Goal: Find specific page/section: Find specific page/section

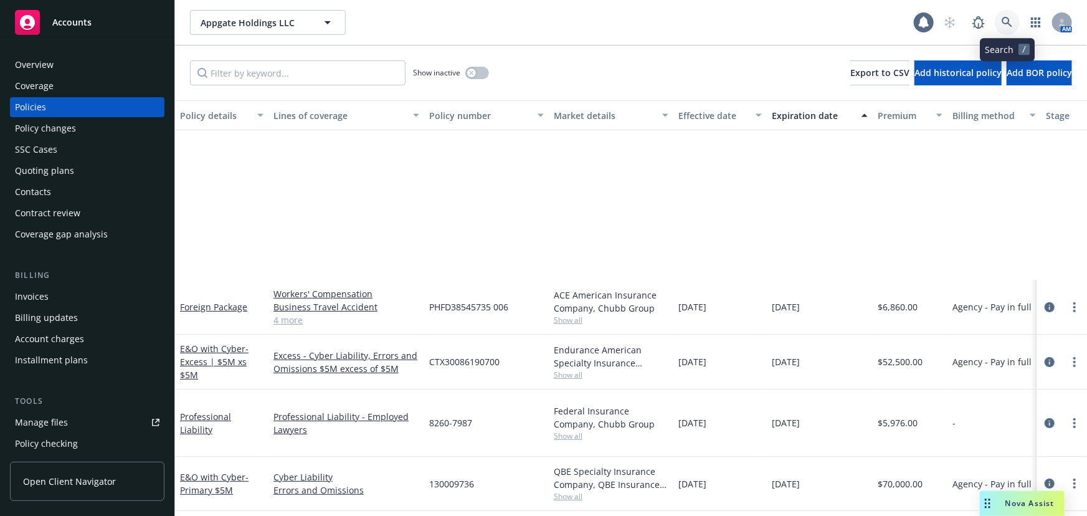
click at [1003, 19] on icon at bounding box center [1007, 22] width 11 height 11
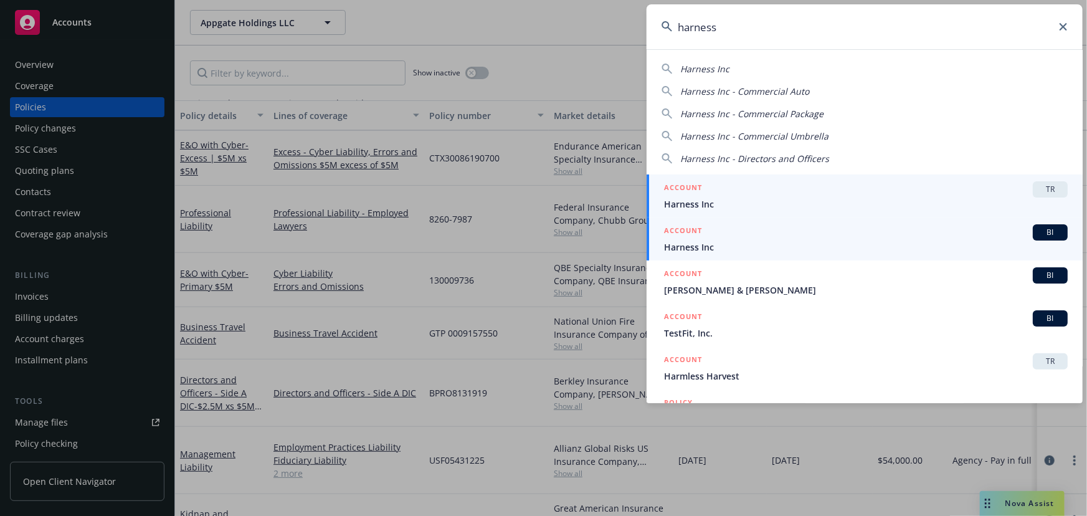
type input "harness"
click at [837, 242] on span "Harness Inc" at bounding box center [866, 247] width 404 height 13
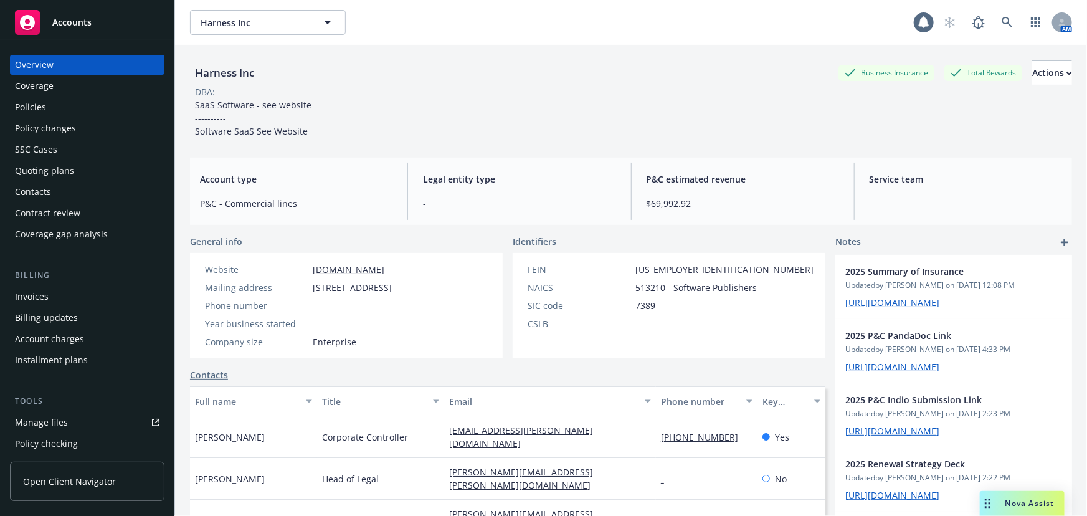
click at [78, 302] on div "Invoices" at bounding box center [87, 297] width 145 height 20
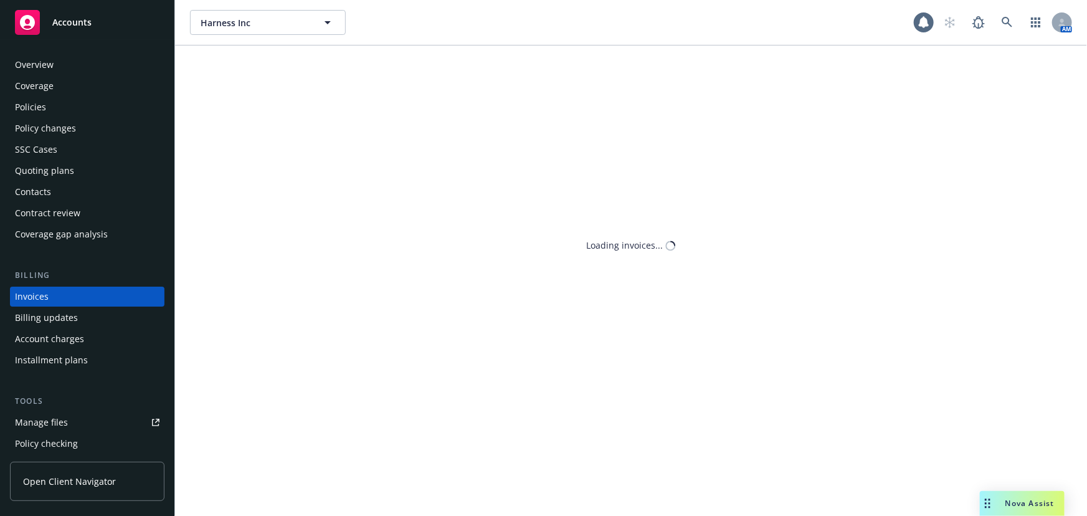
scroll to position [19, 0]
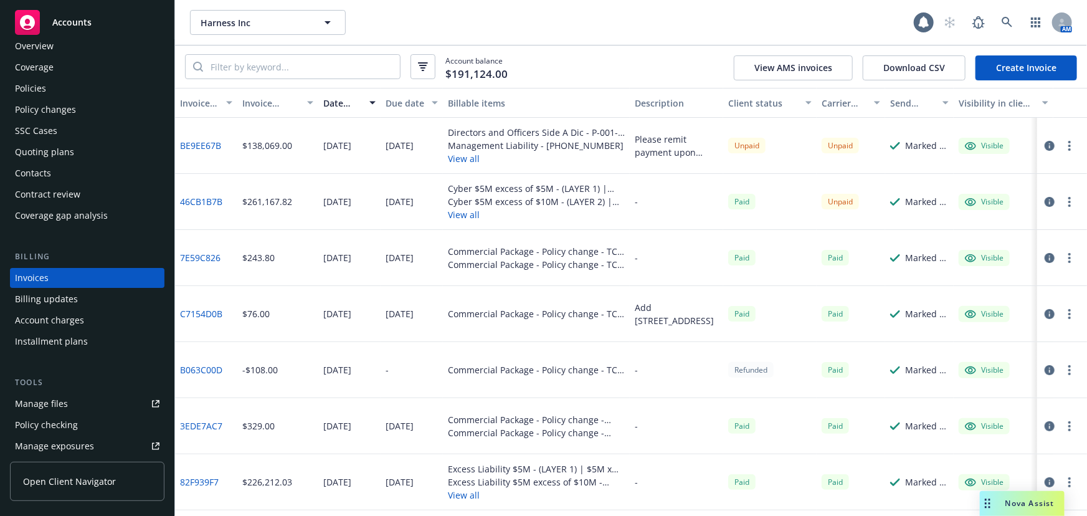
click at [464, 160] on button "View all" at bounding box center [536, 158] width 177 height 13
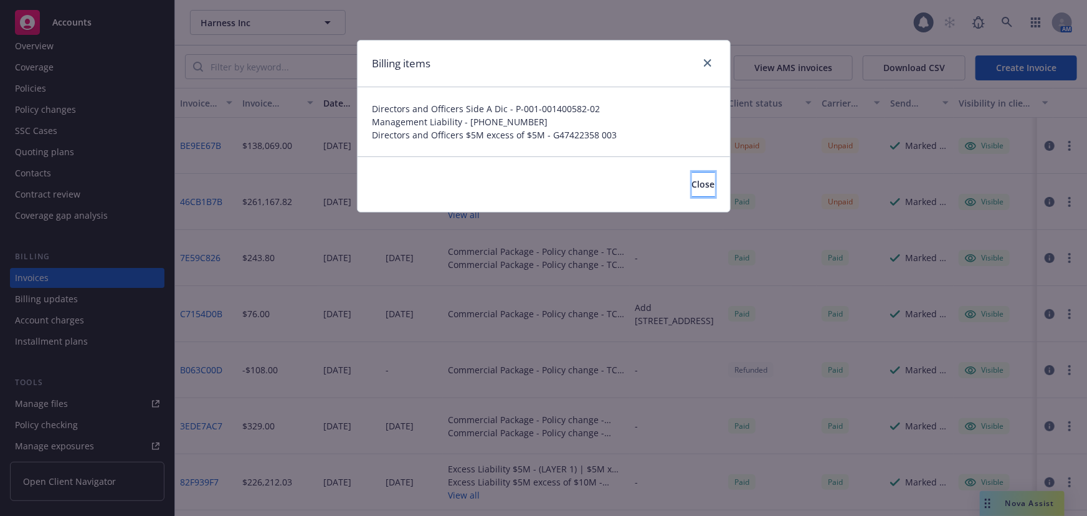
click at [692, 184] on span "Close" at bounding box center [703, 184] width 23 height 12
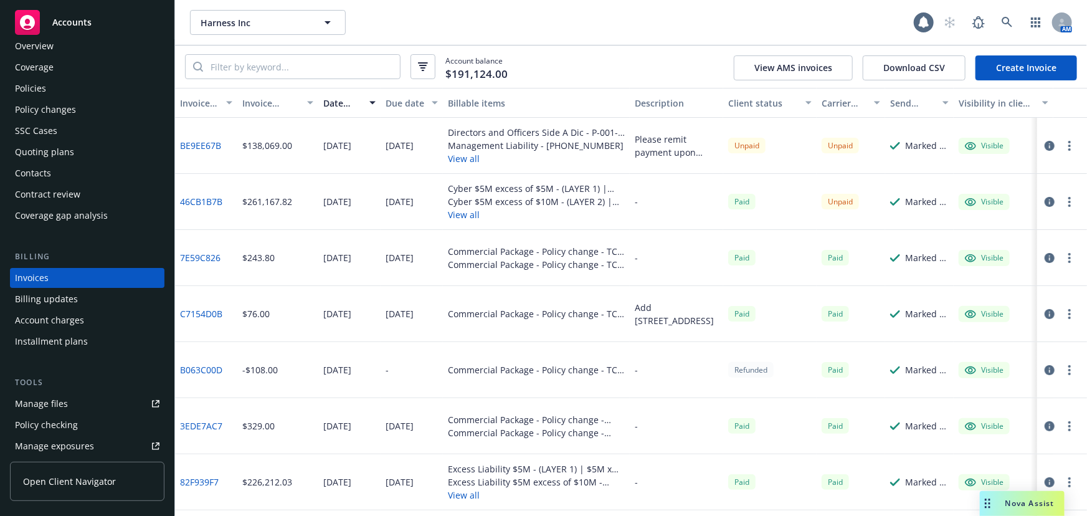
click at [47, 90] on div "Policies" at bounding box center [87, 89] width 145 height 20
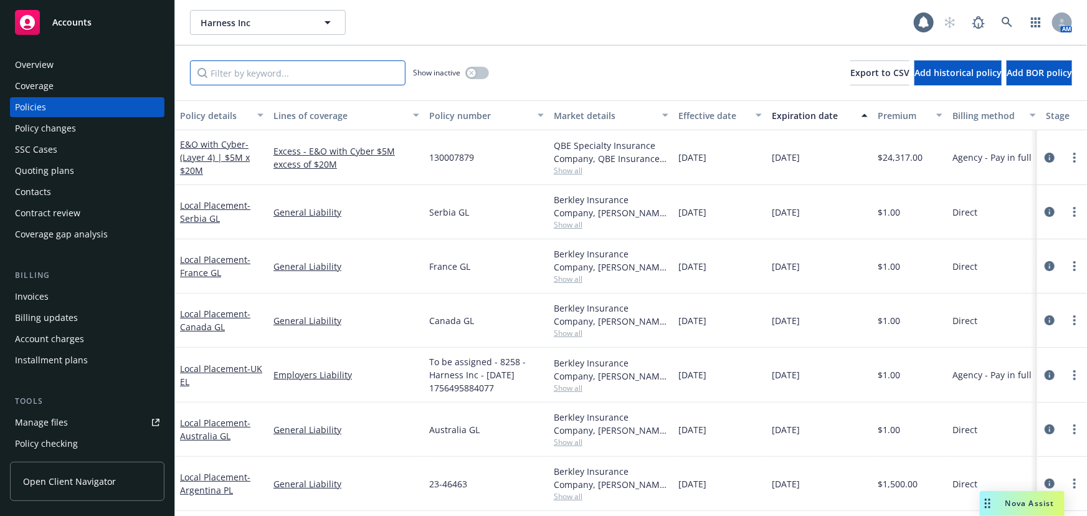
click at [294, 77] on input "Filter by keyword..." at bounding box center [298, 72] width 216 height 25
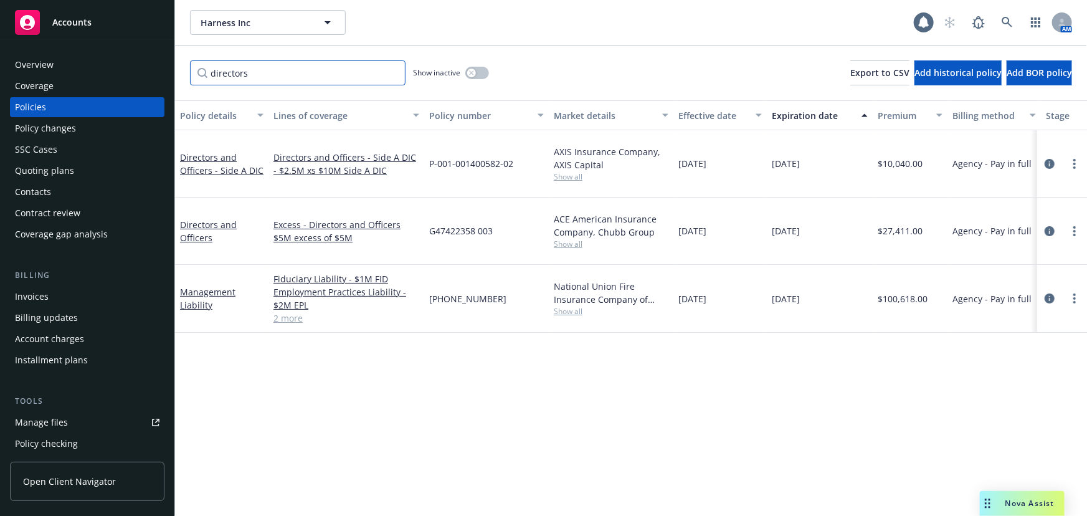
type input "directors"
click at [1009, 22] on icon at bounding box center [1007, 22] width 11 height 11
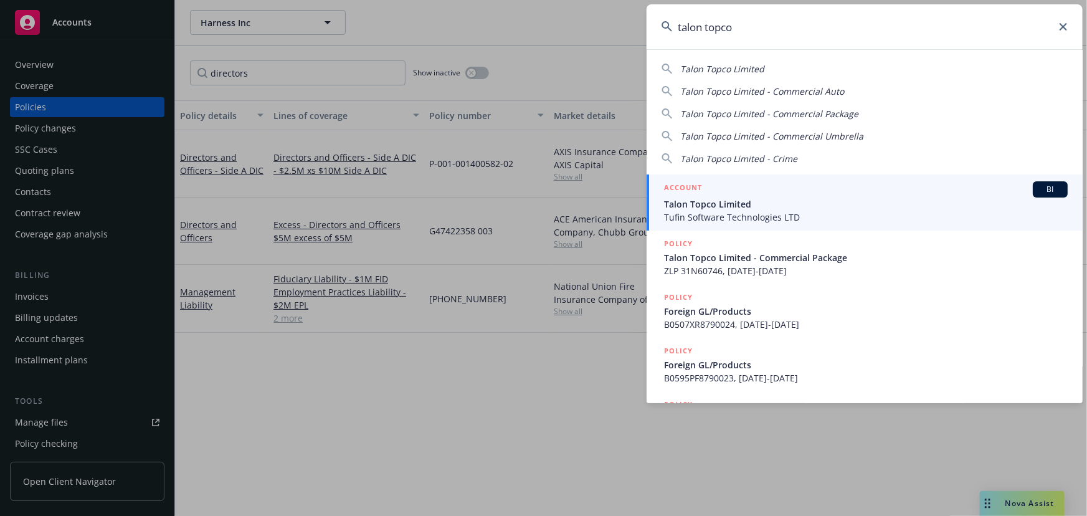
type input "talon topco"
click at [948, 203] on span "Talon Topco Limited" at bounding box center [866, 204] width 404 height 13
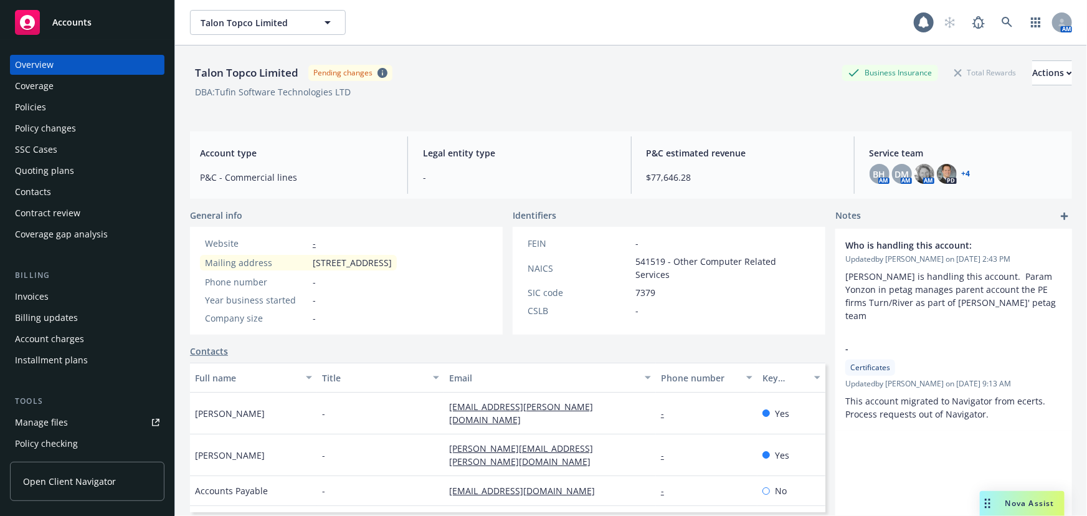
click at [43, 303] on div "Invoices" at bounding box center [32, 297] width 34 height 20
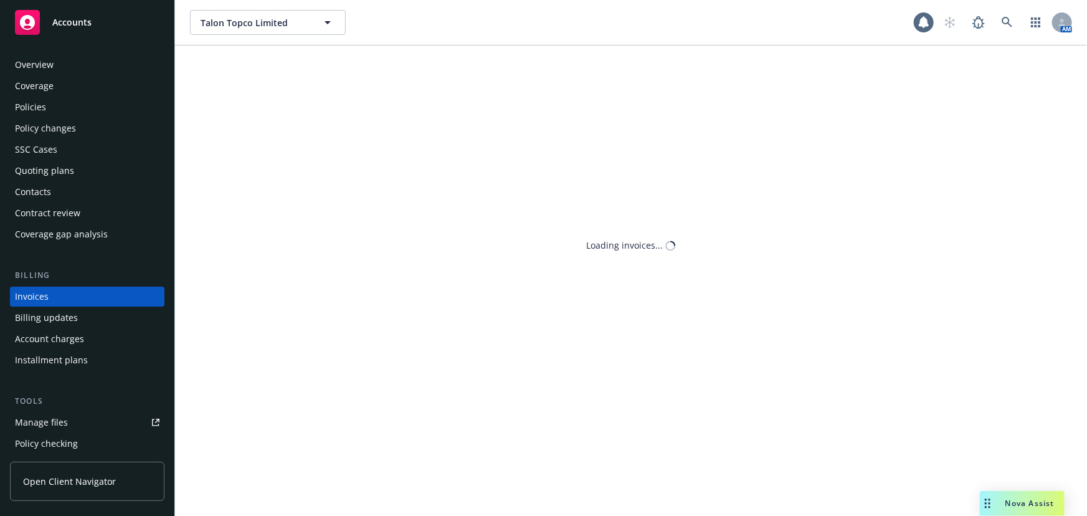
scroll to position [19, 0]
